Goal: Transaction & Acquisition: Subscribe to service/newsletter

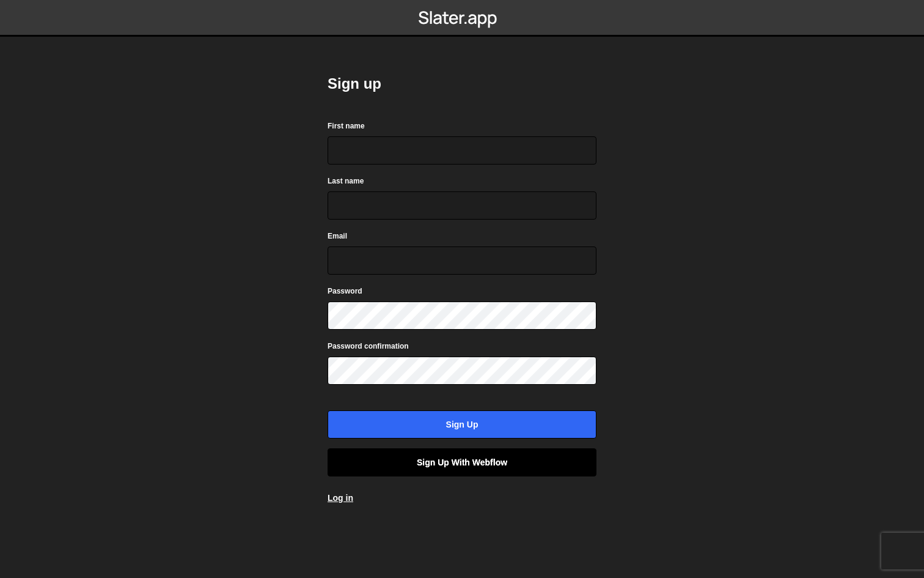
click at [424, 468] on link "Sign up with Webflow" at bounding box center [462, 462] width 269 height 28
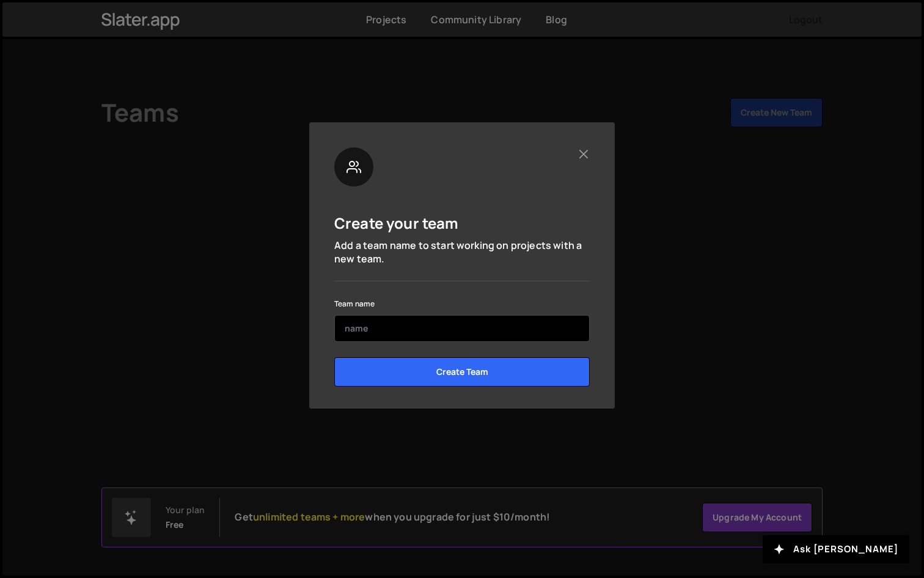
click at [375, 329] on input "text" at bounding box center [461, 328] width 255 height 27
type input "Pro"
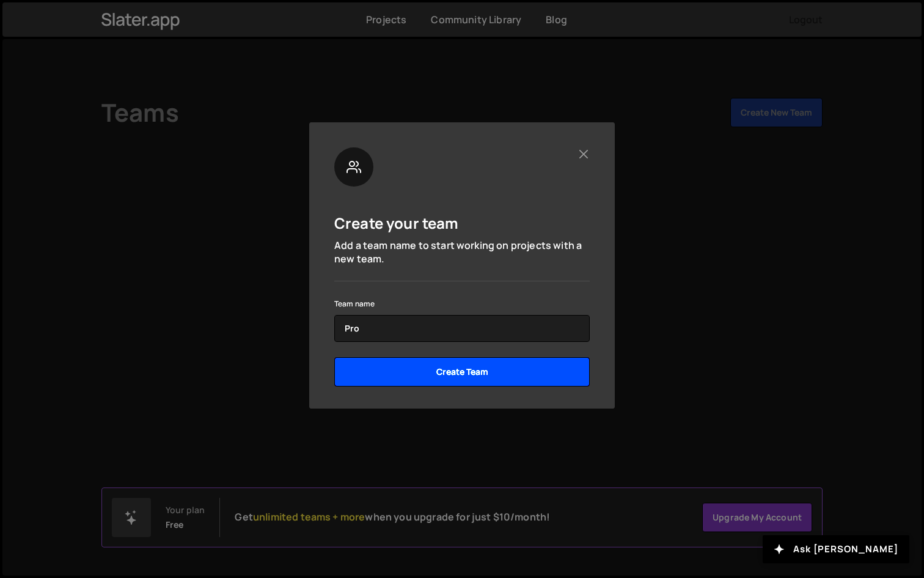
click at [455, 368] on input "Create Team" at bounding box center [461, 371] width 255 height 29
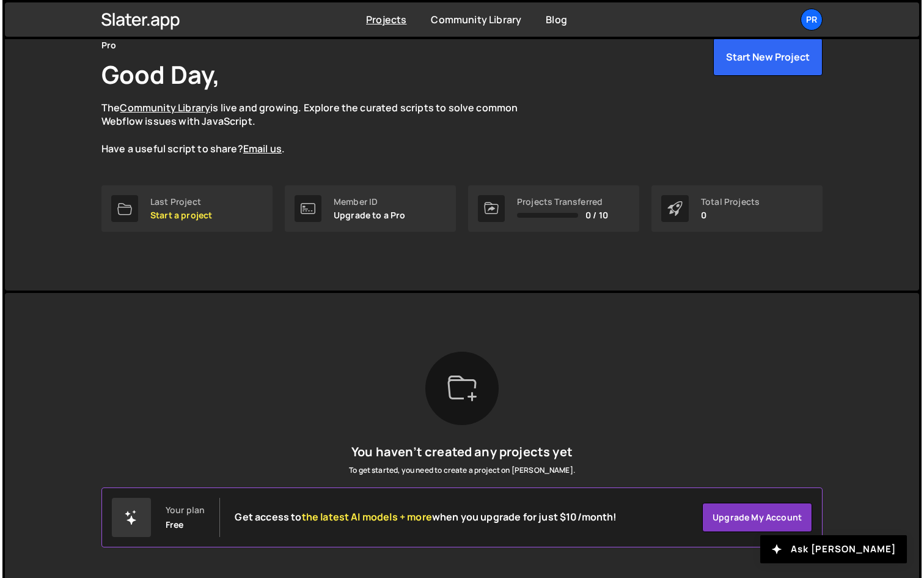
scroll to position [61, 0]
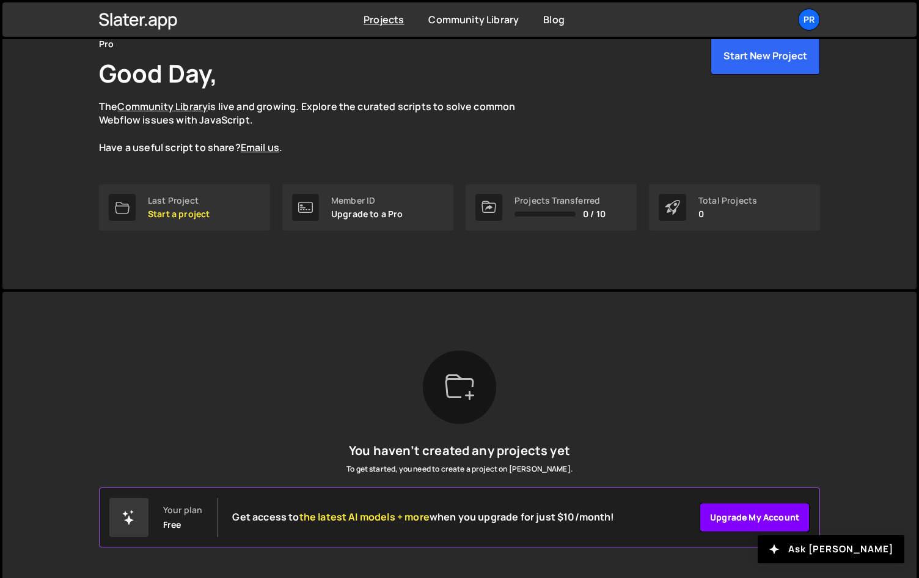
click at [753, 515] on link "Upgrade my account" at bounding box center [755, 516] width 110 height 29
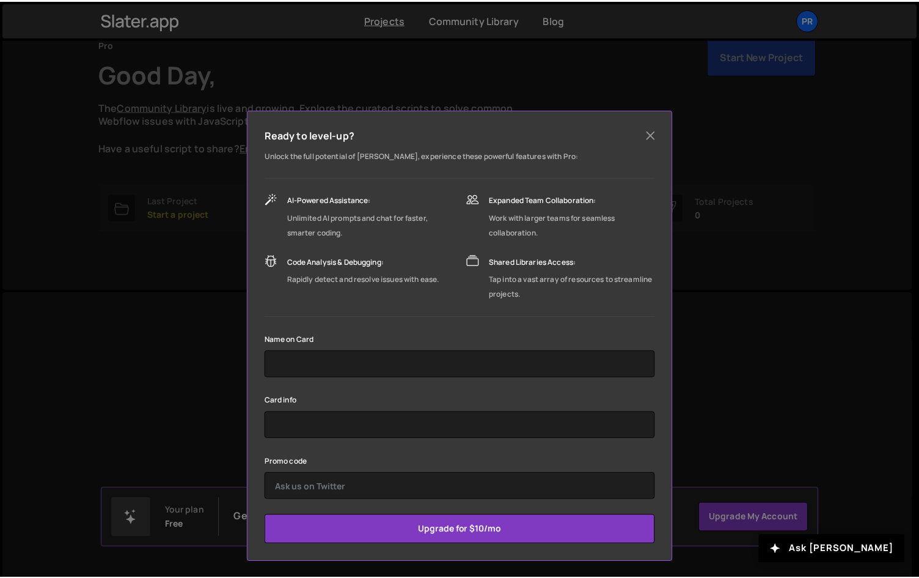
scroll to position [13, 0]
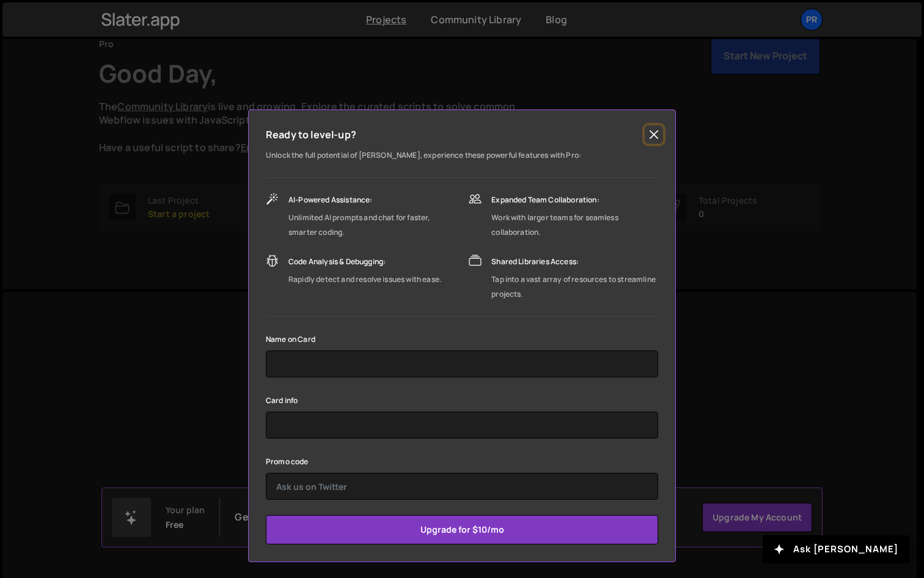
click at [650, 134] on button "Close" at bounding box center [654, 134] width 18 height 18
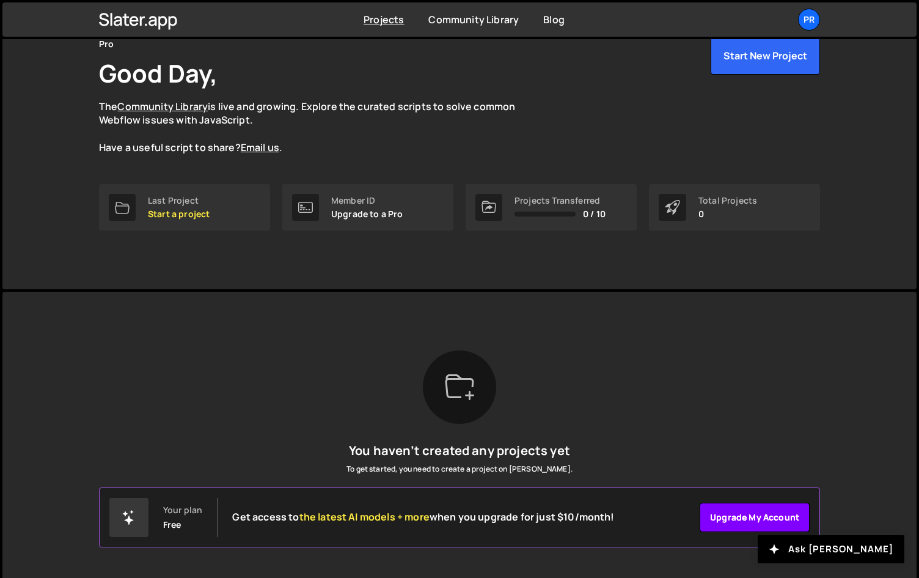
scroll to position [0, 0]
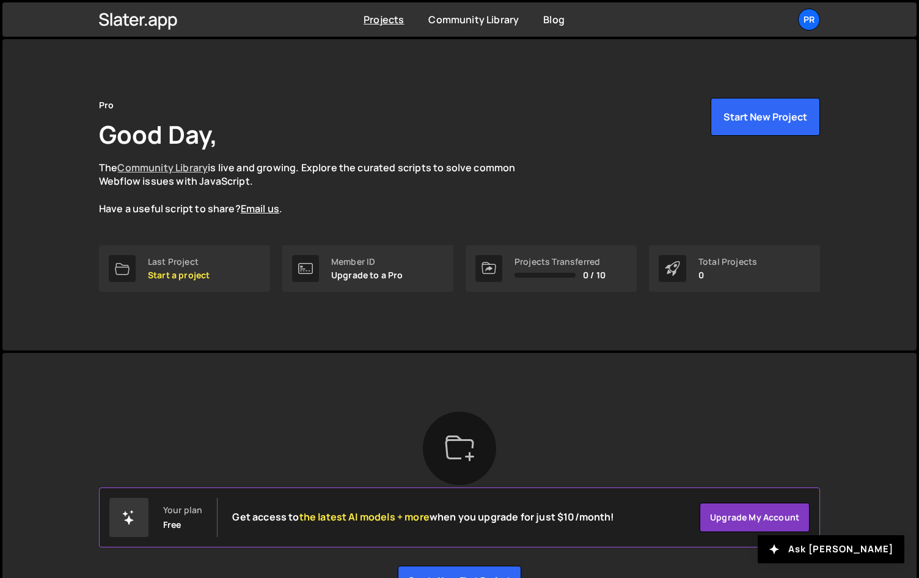
click at [149, 171] on link "Community Library" at bounding box center [162, 167] width 90 height 13
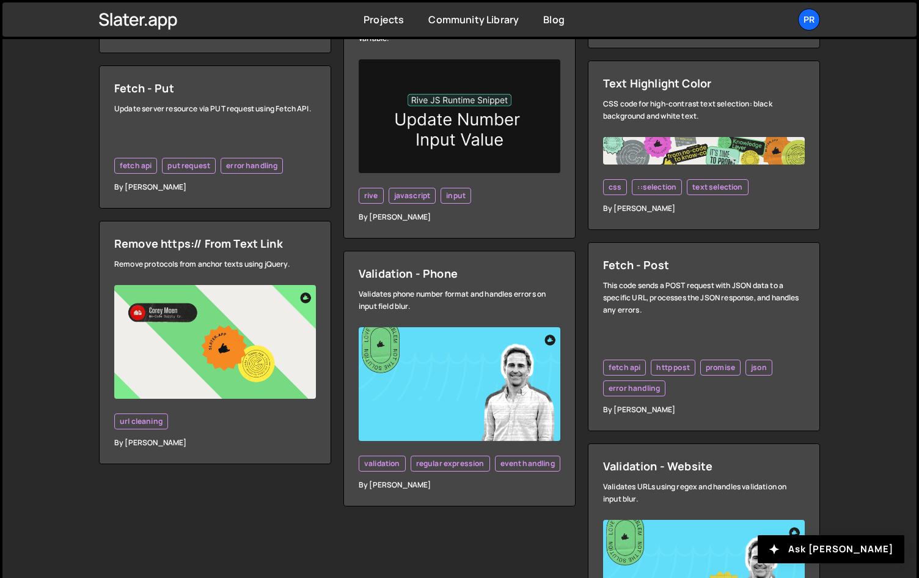
scroll to position [3499, 0]
